Goal: Information Seeking & Learning: Learn about a topic

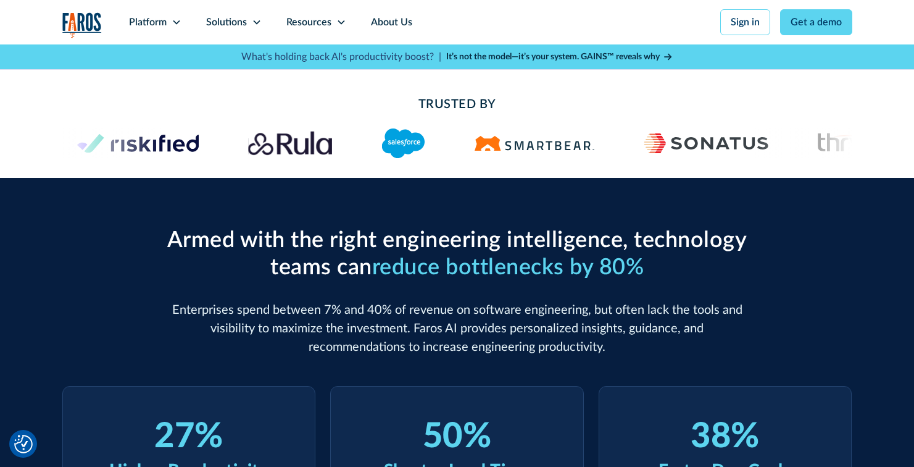
scroll to position [260, 0]
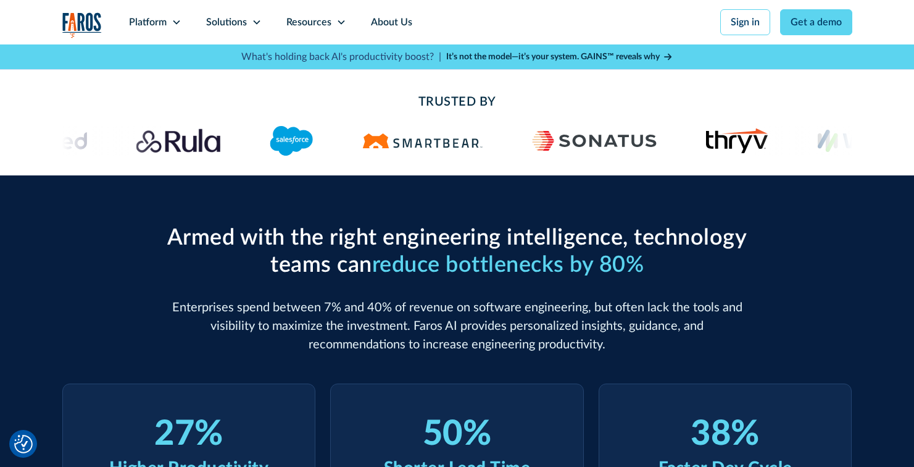
click at [204, 146] on img at bounding box center [178, 140] width 84 height 25
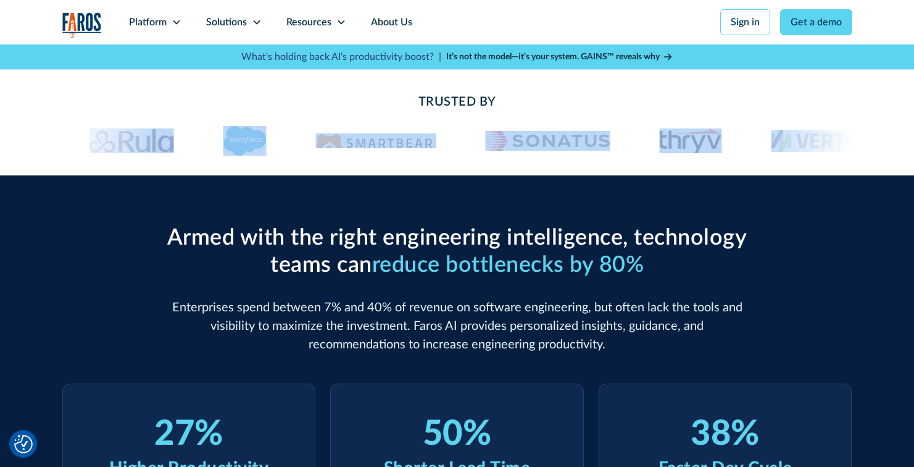
click at [160, 144] on div at bounding box center [111, 141] width 99 height 30
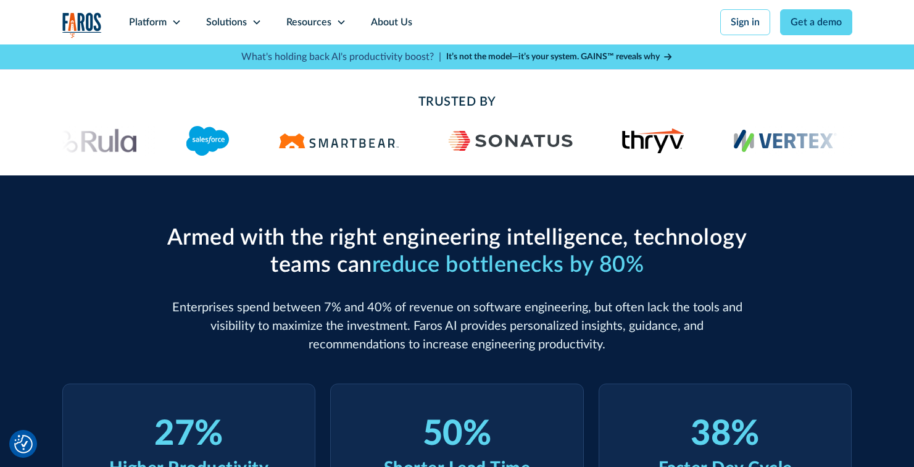
click at [209, 148] on img at bounding box center [207, 141] width 43 height 30
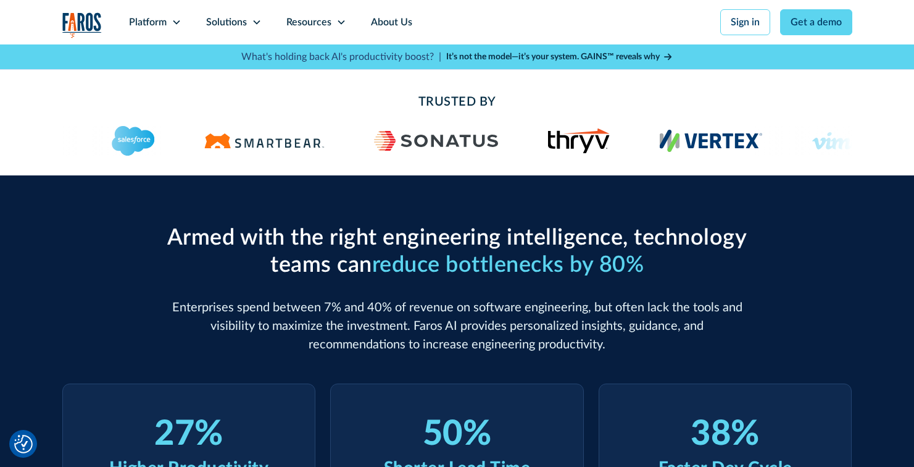
click at [246, 144] on img at bounding box center [264, 140] width 120 height 15
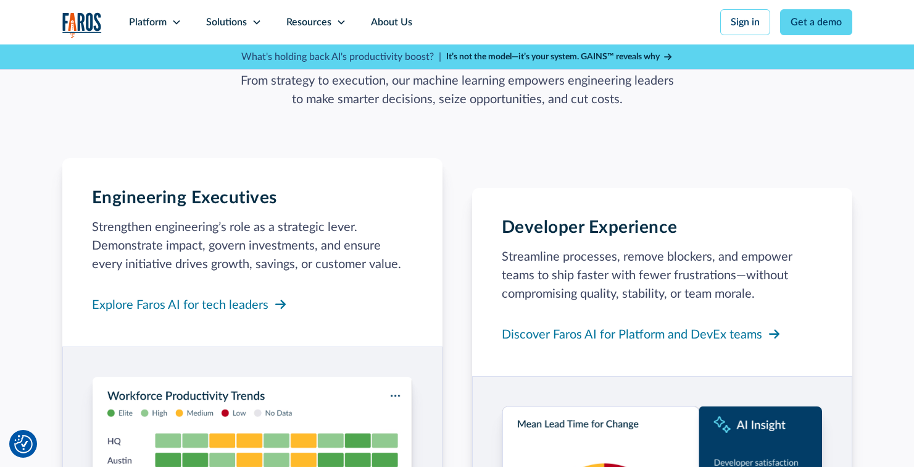
scroll to position [888, 0]
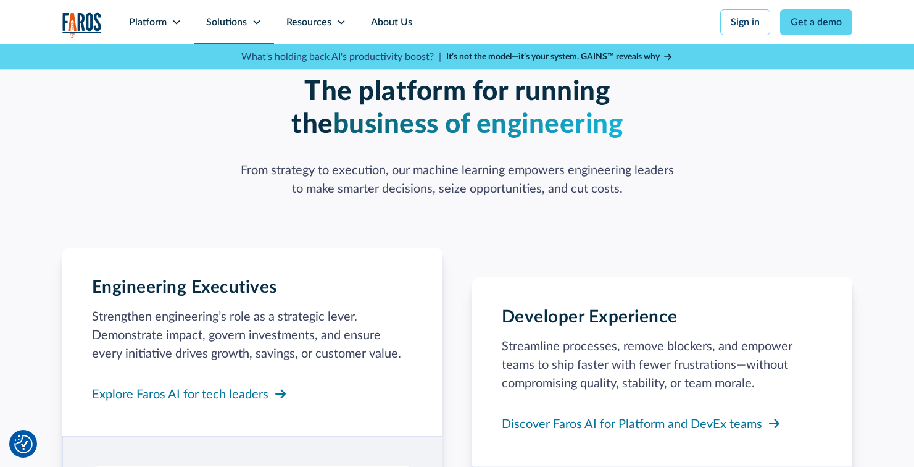
click at [228, 23] on div "Solutions" at bounding box center [226, 22] width 41 height 15
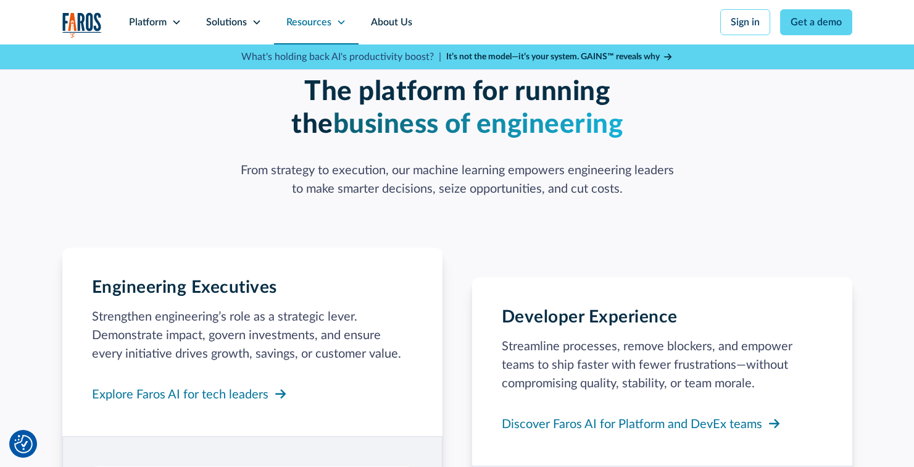
click at [296, 20] on div "Resources" at bounding box center [308, 22] width 45 height 15
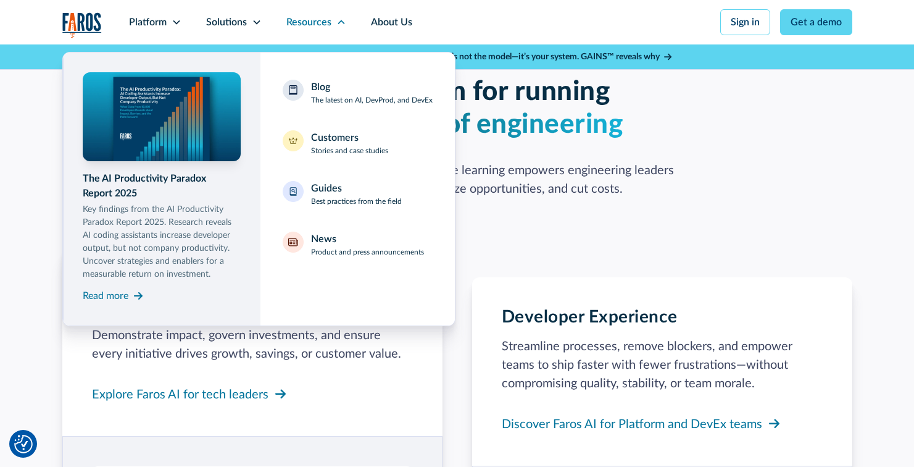
drag, startPoint x: 464, startPoint y: 20, endPoint x: 457, endPoint y: 20, distance: 7.4
click at [464, 20] on nav "Platform Unlock engineering productivity at scale. Stay ahead with products des…" at bounding box center [485, 22] width 736 height 44
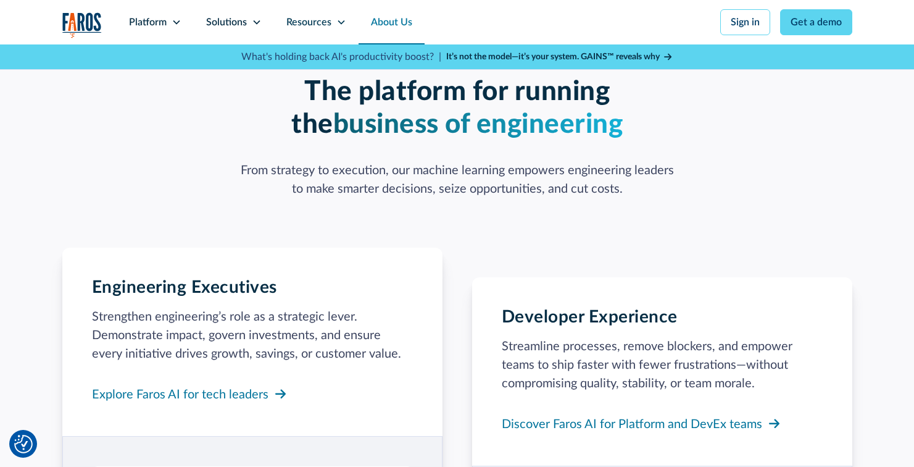
click at [387, 22] on link "About Us" at bounding box center [392, 22] width 66 height 44
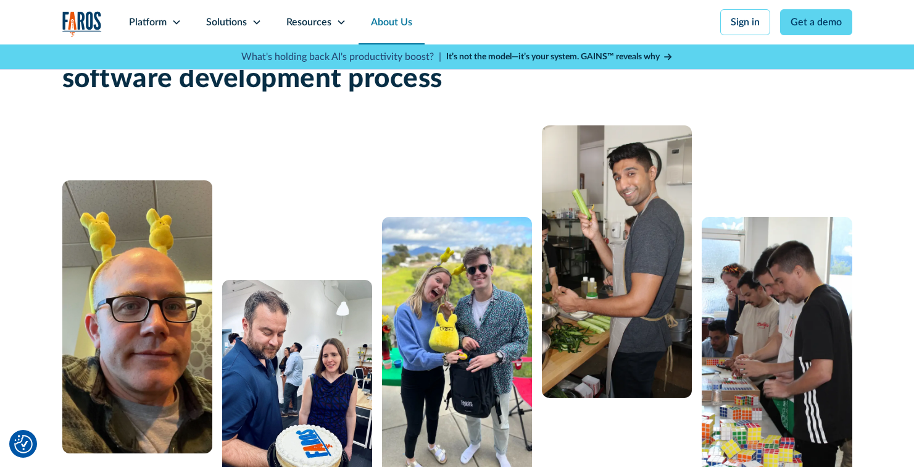
scroll to position [168, 0]
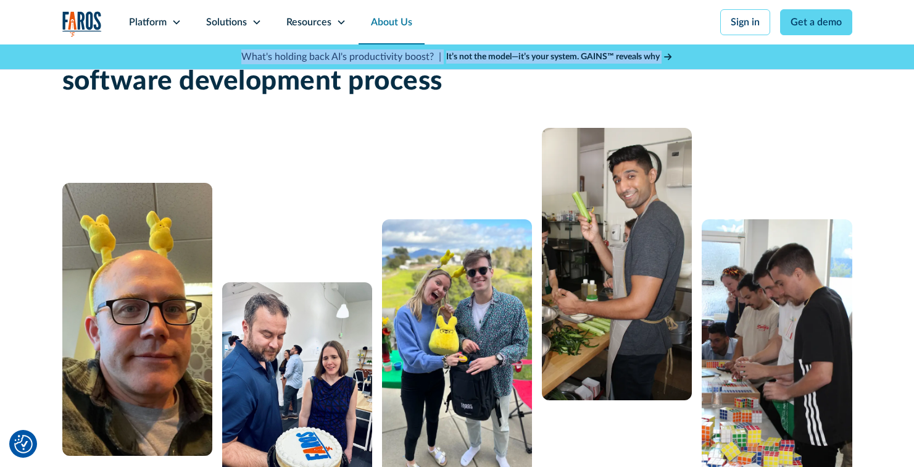
drag, startPoint x: 241, startPoint y: 56, endPoint x: 692, endPoint y: 62, distance: 451.8
click at [692, 63] on div "What's holding back AI's productivity boost? | It’s not the model—it’s your sys…" at bounding box center [457, 56] width 790 height 25
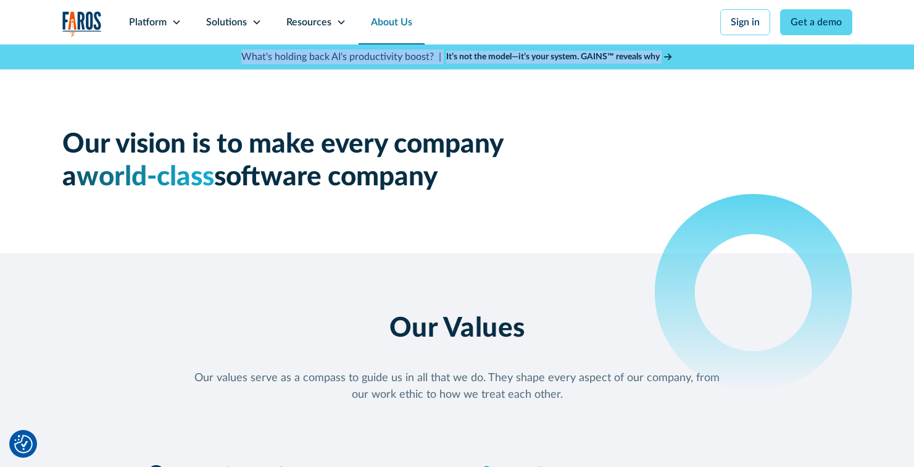
scroll to position [884, 0]
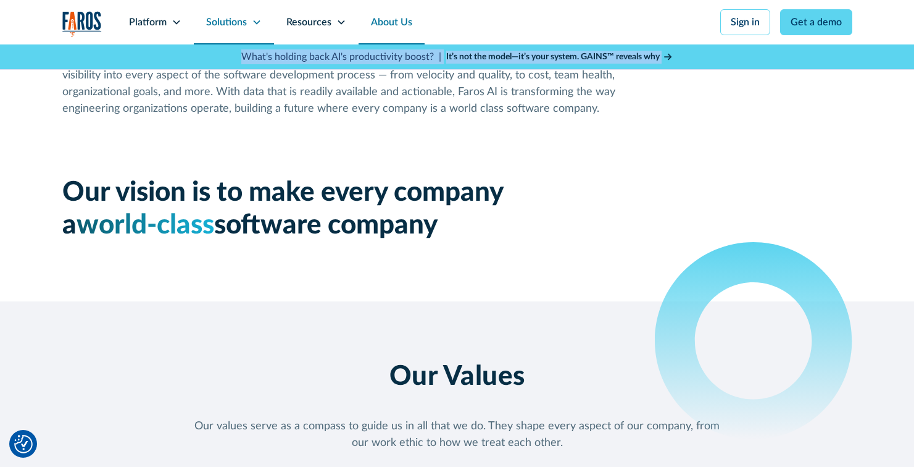
click at [230, 23] on div "Solutions" at bounding box center [226, 22] width 41 height 15
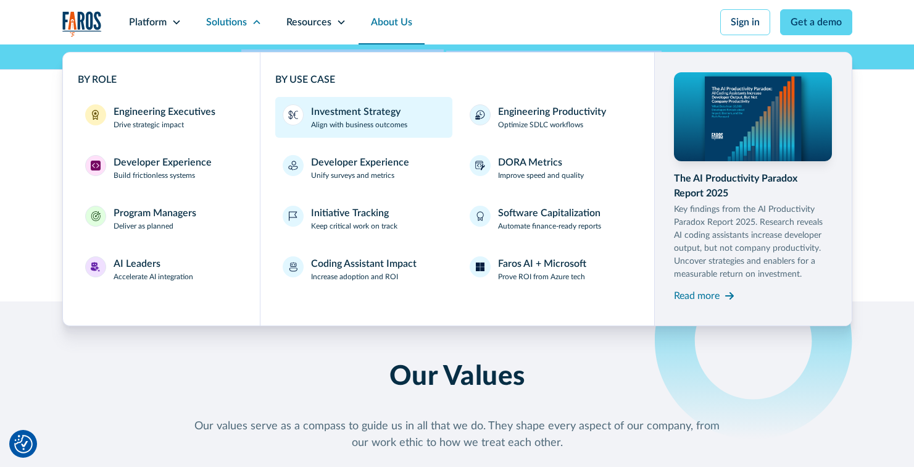
click at [391, 128] on p "Align with business outcomes" at bounding box center [359, 124] width 96 height 11
